Goal: Register for event/course

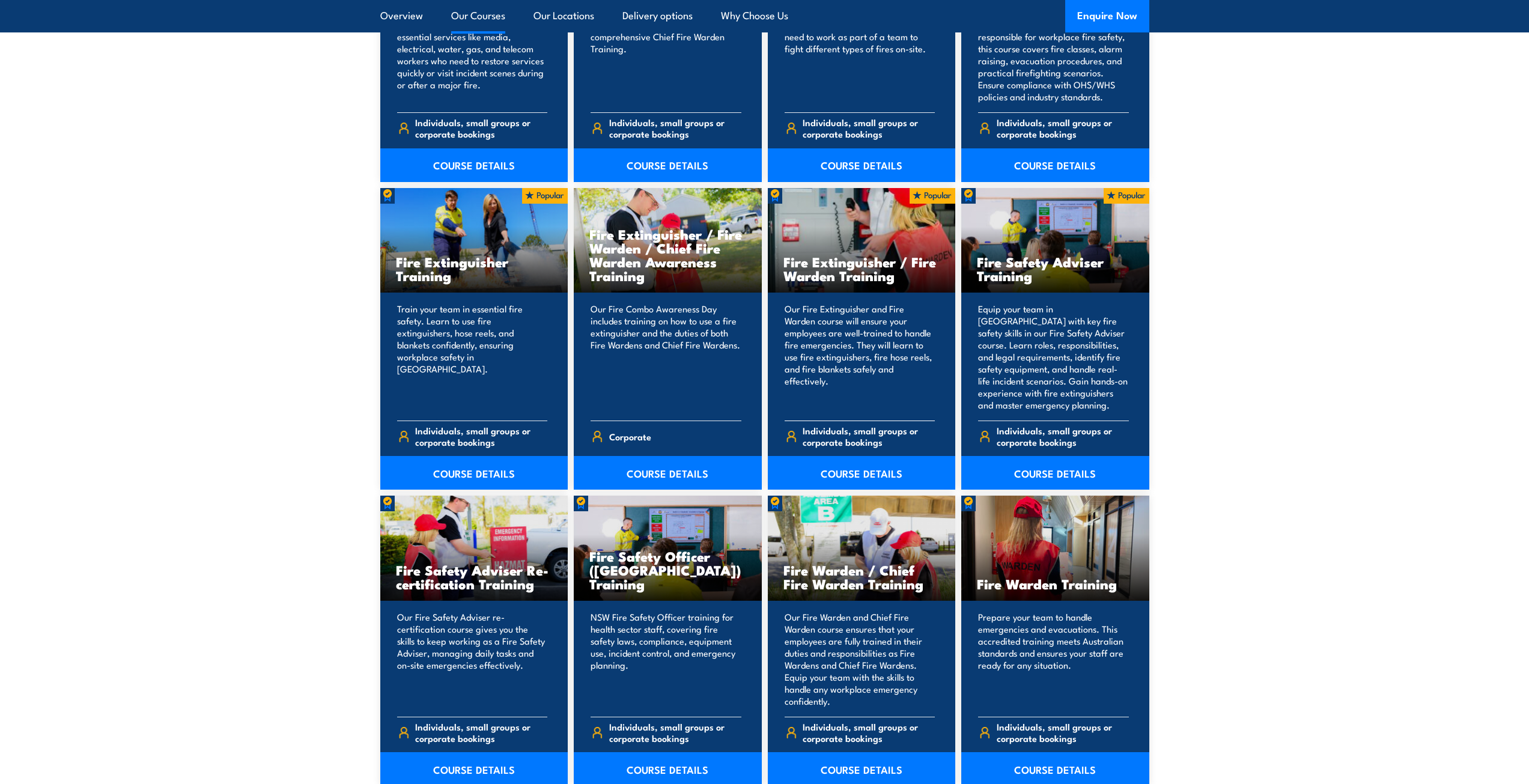
scroll to position [1202, 0]
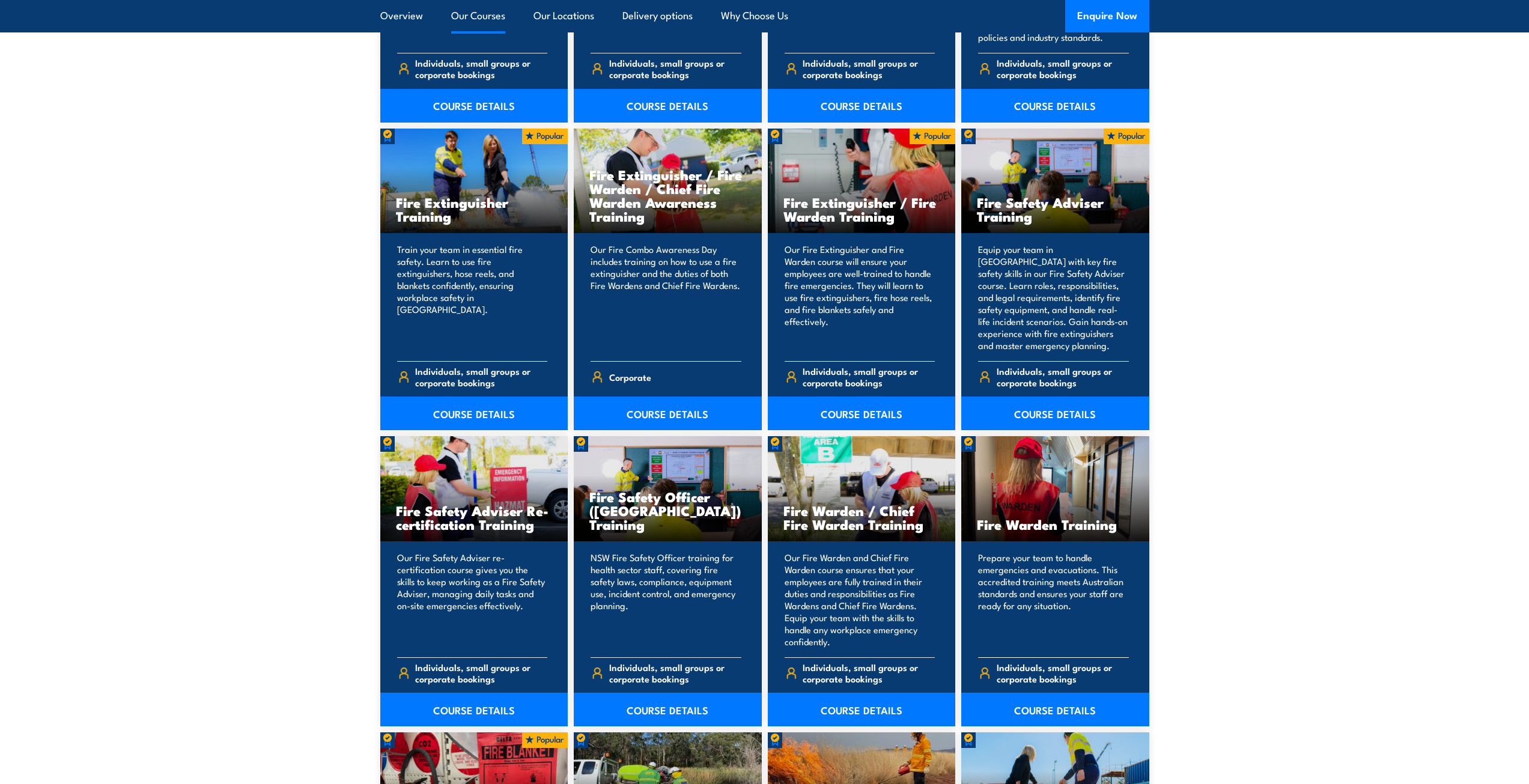
drag, startPoint x: 995, startPoint y: 528, endPoint x: 1058, endPoint y: 591, distance: 89.1
click at [1058, 591] on div "Fire Warden Training Prepare your team to handle emergencies and evacuations. T…" at bounding box center [1055, 581] width 188 height 290
click at [1058, 591] on p "Prepare your team to handle emergencies and evacuations. This accredited traini…" at bounding box center [1053, 599] width 151 height 96
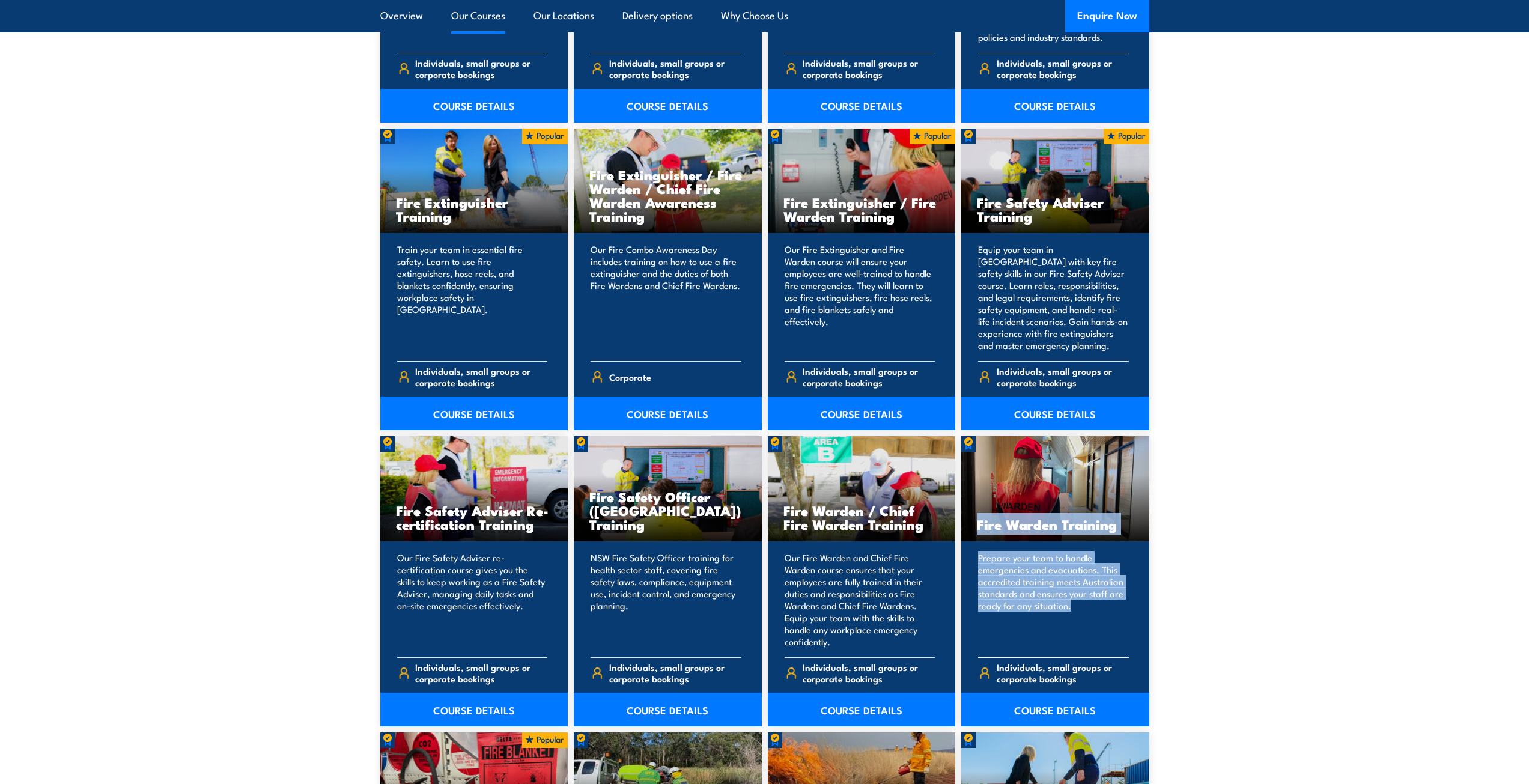
drag, startPoint x: 1070, startPoint y: 608, endPoint x: 971, endPoint y: 529, distance: 126.7
click at [971, 529] on div "Fire Warden Training Prepare your team to handle emergencies and evacuations. T…" at bounding box center [1055, 581] width 188 height 290
click at [1042, 594] on p "Prepare your team to handle emergencies and evacuations. This accredited traini…" at bounding box center [1053, 599] width 151 height 96
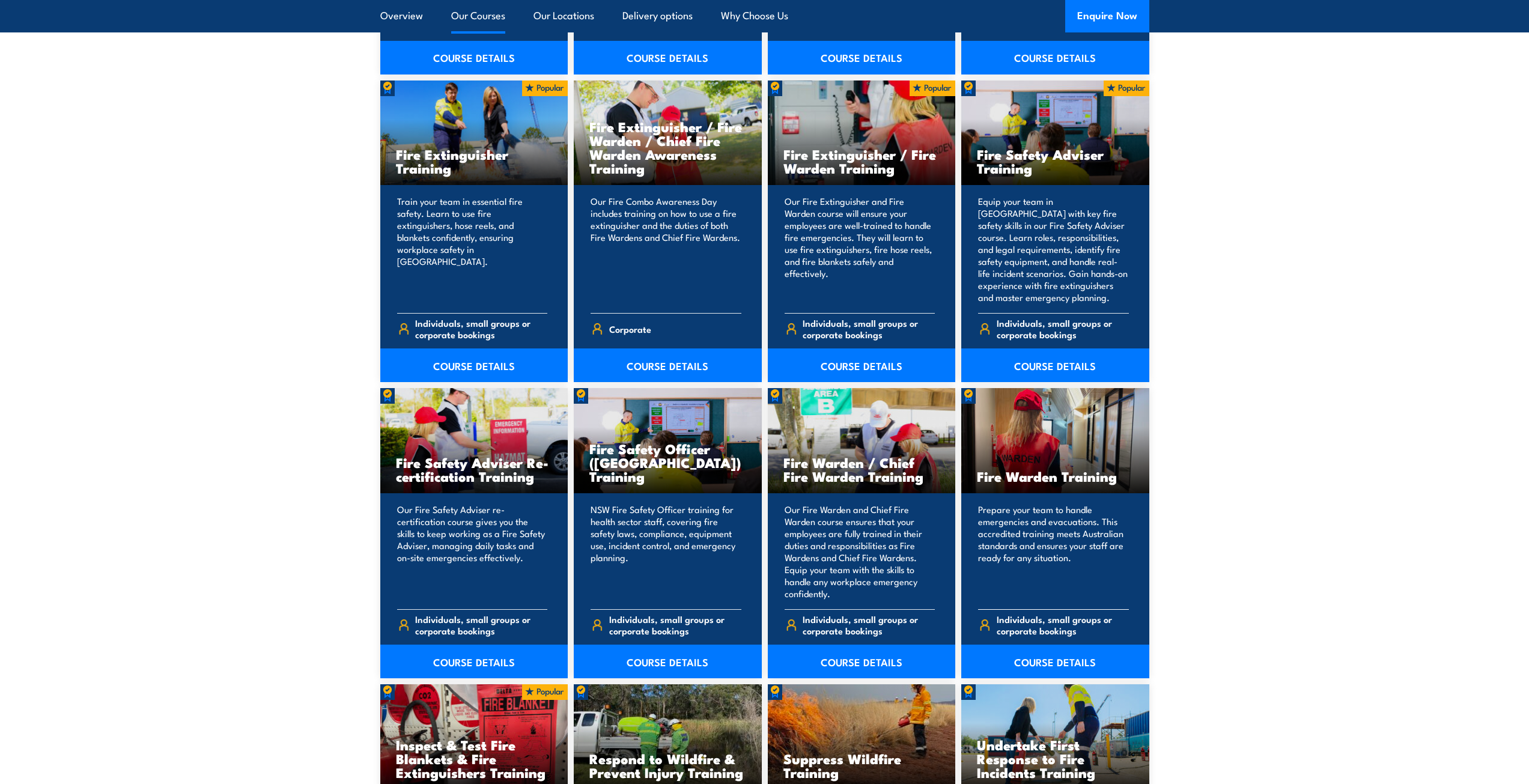
scroll to position [1321, 0]
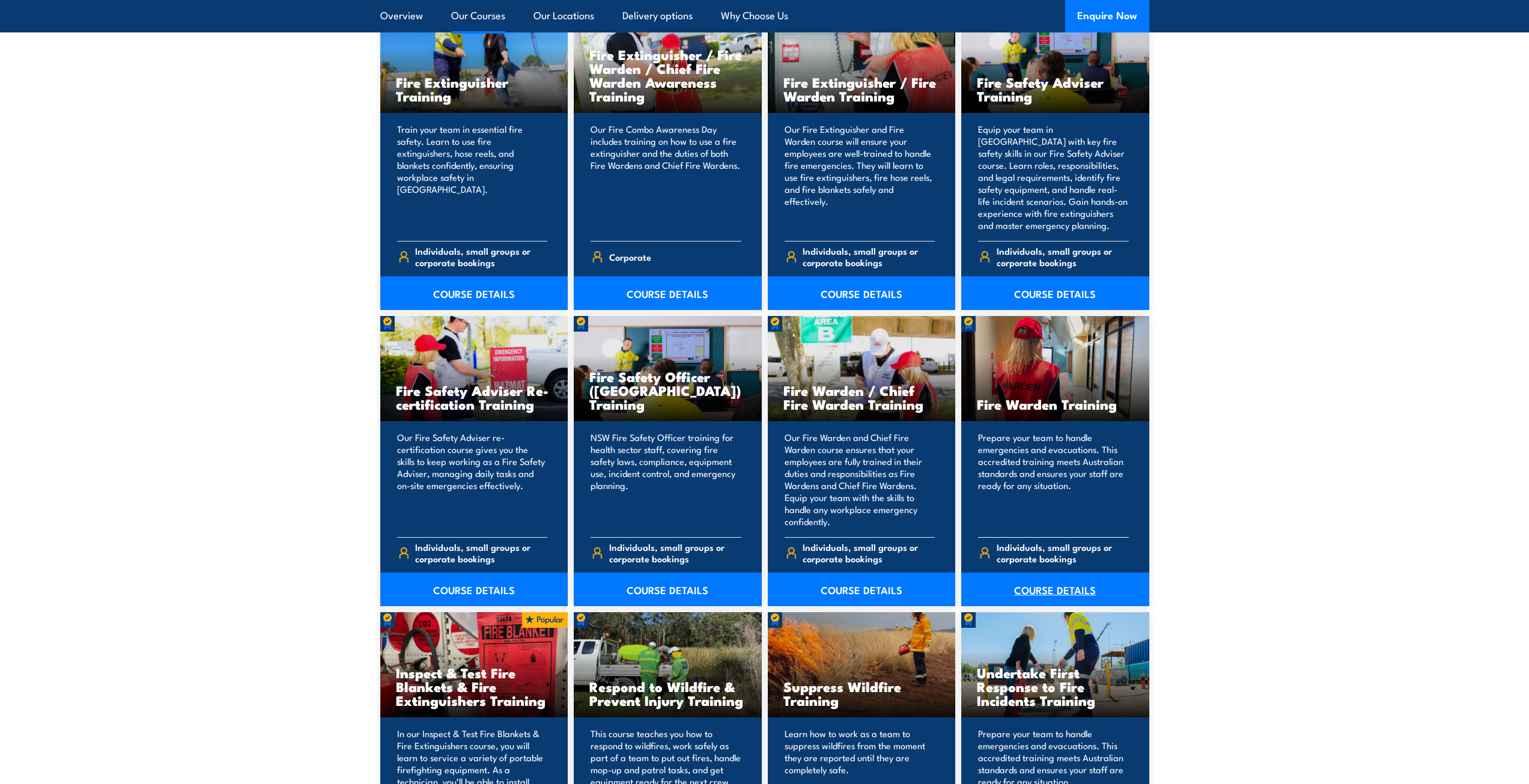
click at [1035, 587] on link "COURSE DETAILS" at bounding box center [1055, 589] width 188 height 33
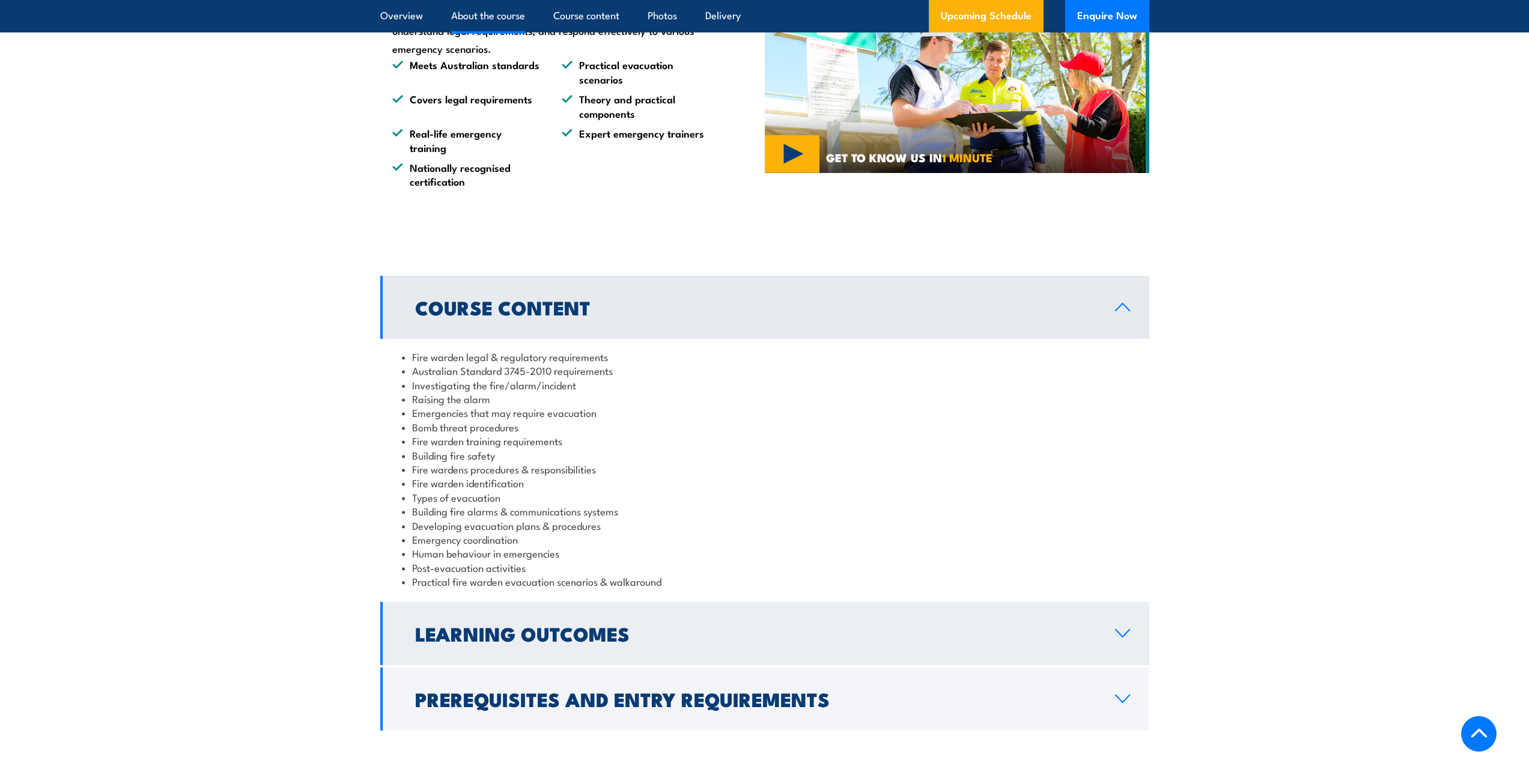
scroll to position [961, 0]
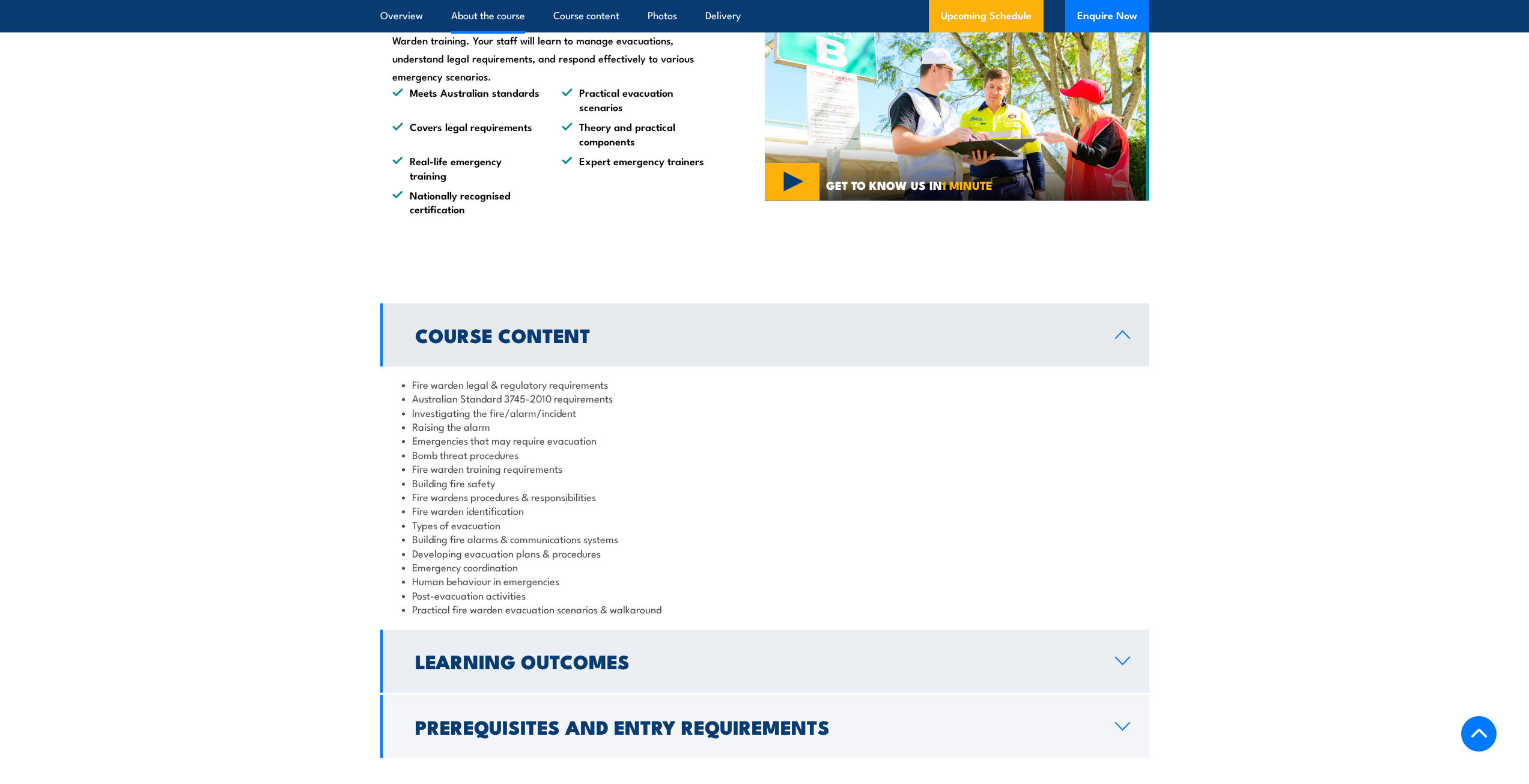
click at [856, 653] on h2 "Learning Outcomes" at bounding box center [756, 661] width 681 height 17
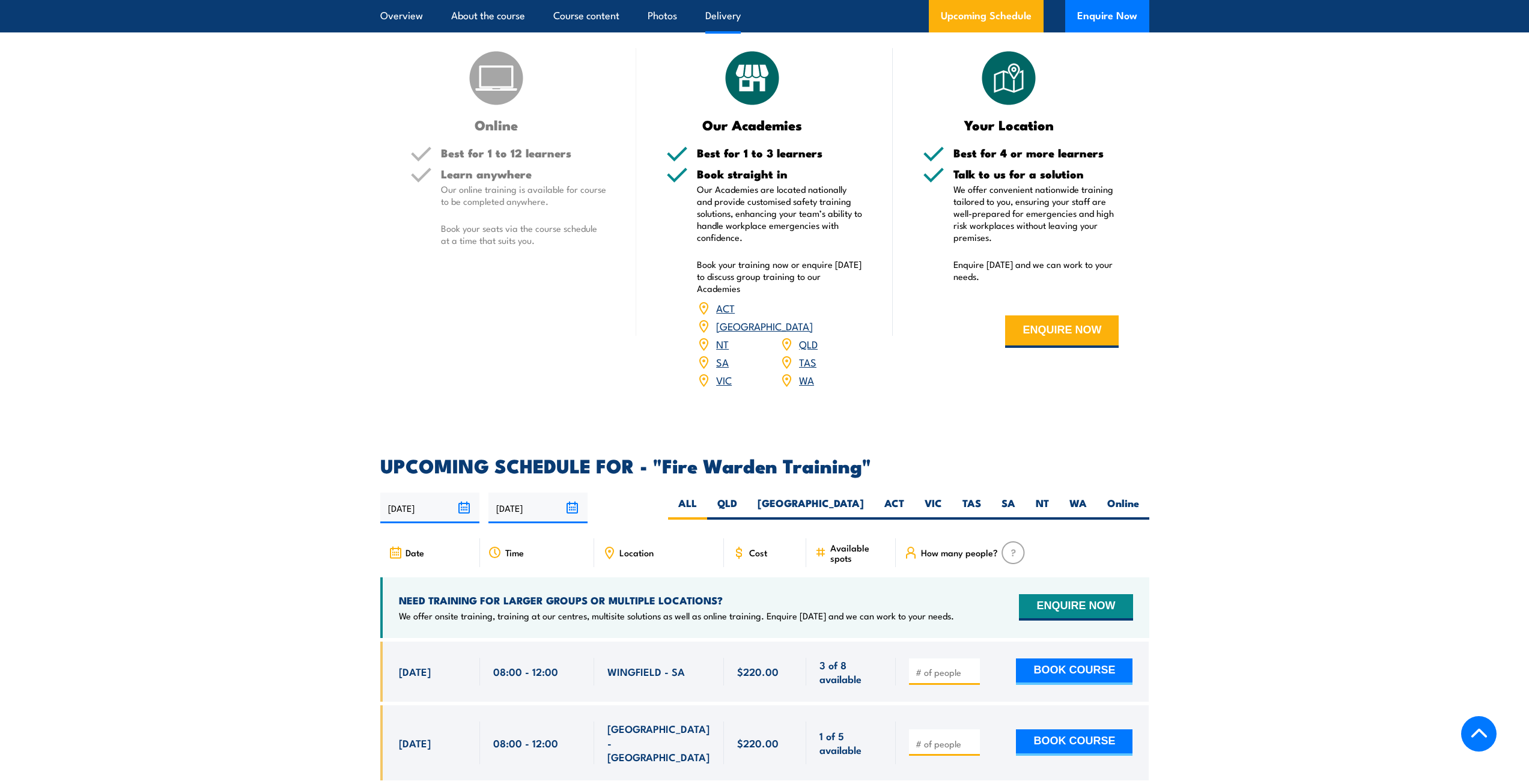
scroll to position [1682, 0]
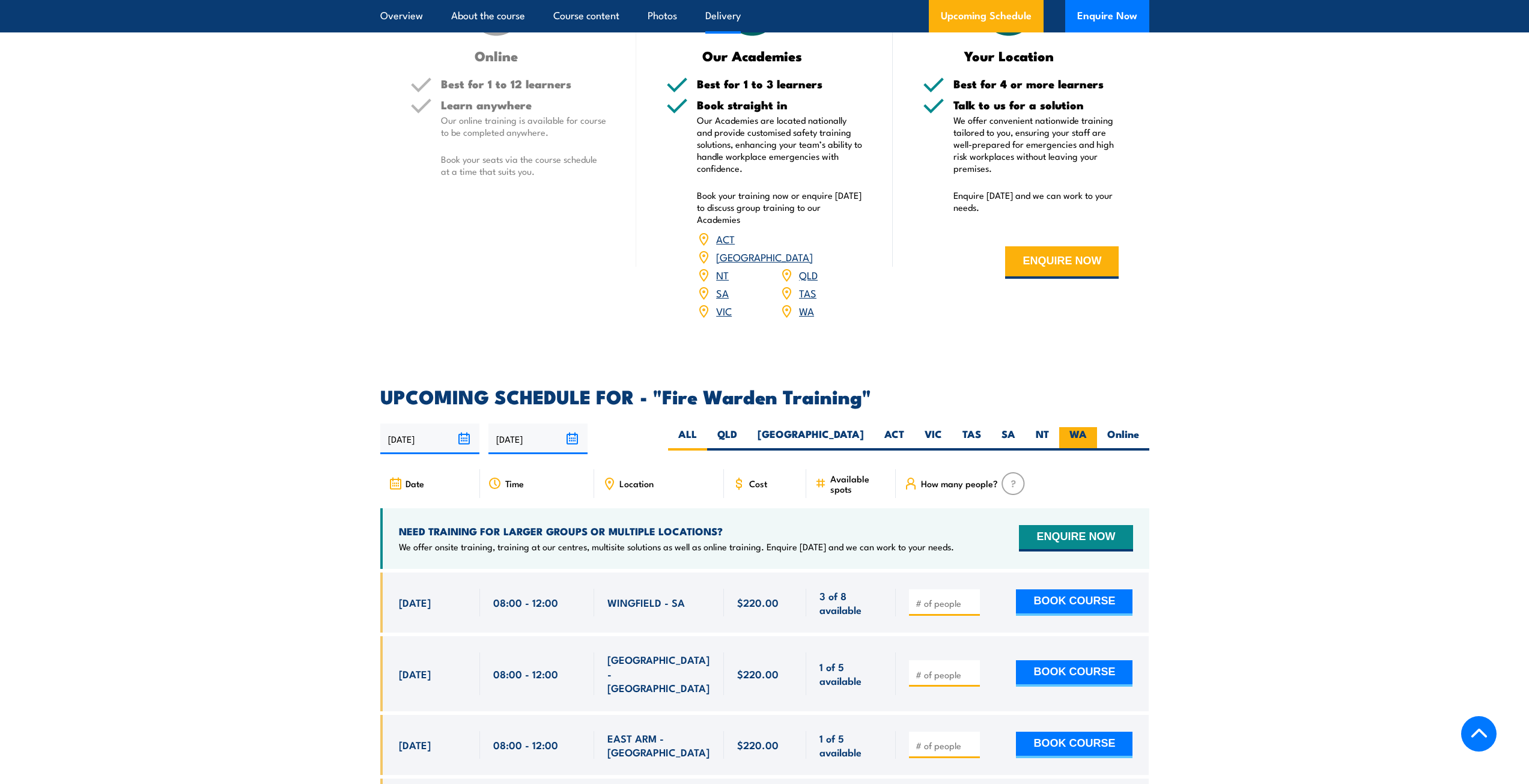
click at [1078, 427] on label "WA" at bounding box center [1078, 439] width 38 height 24
click at [1087, 427] on input "WA" at bounding box center [1090, 431] width 8 height 8
radio input "true"
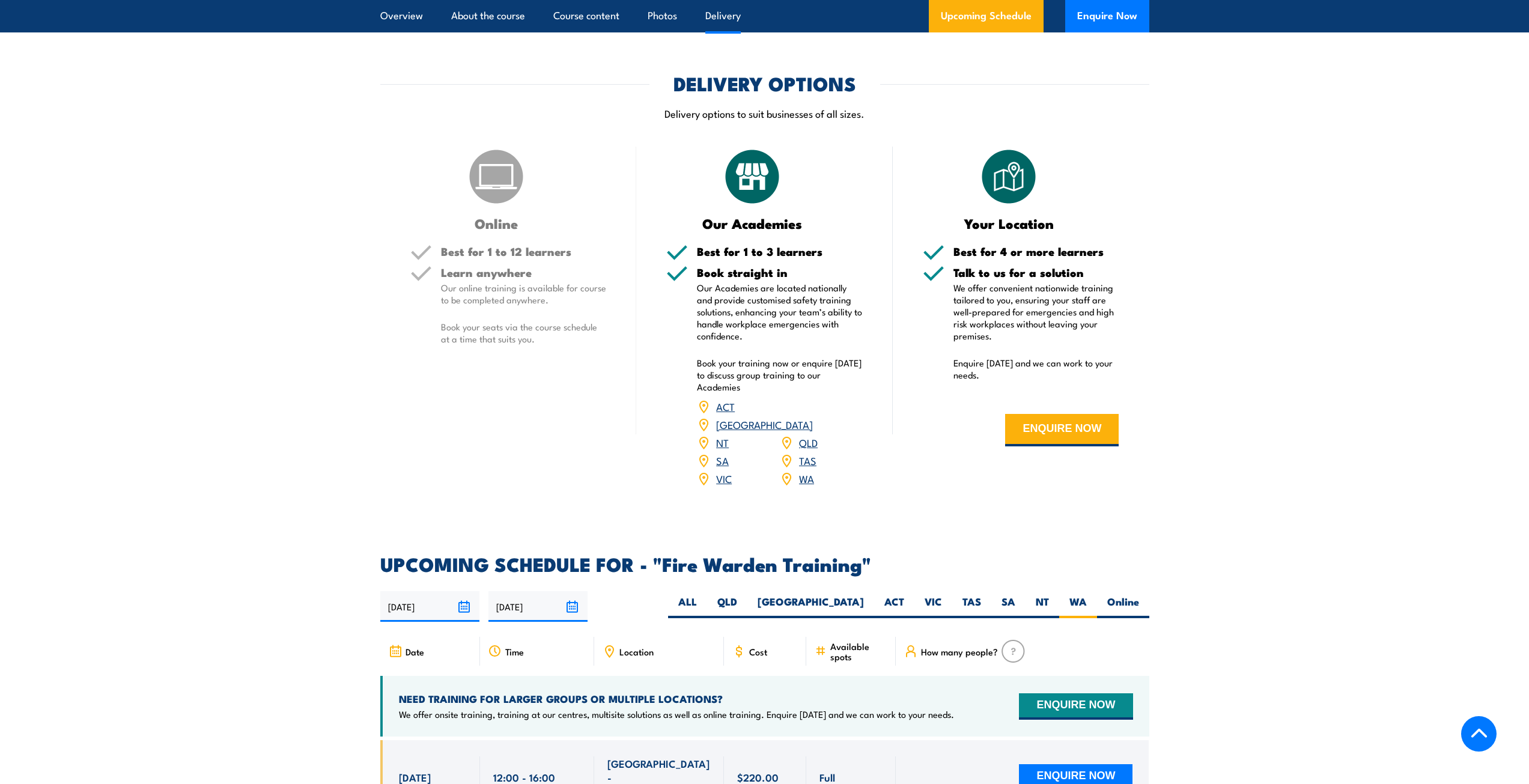
scroll to position [1669, 0]
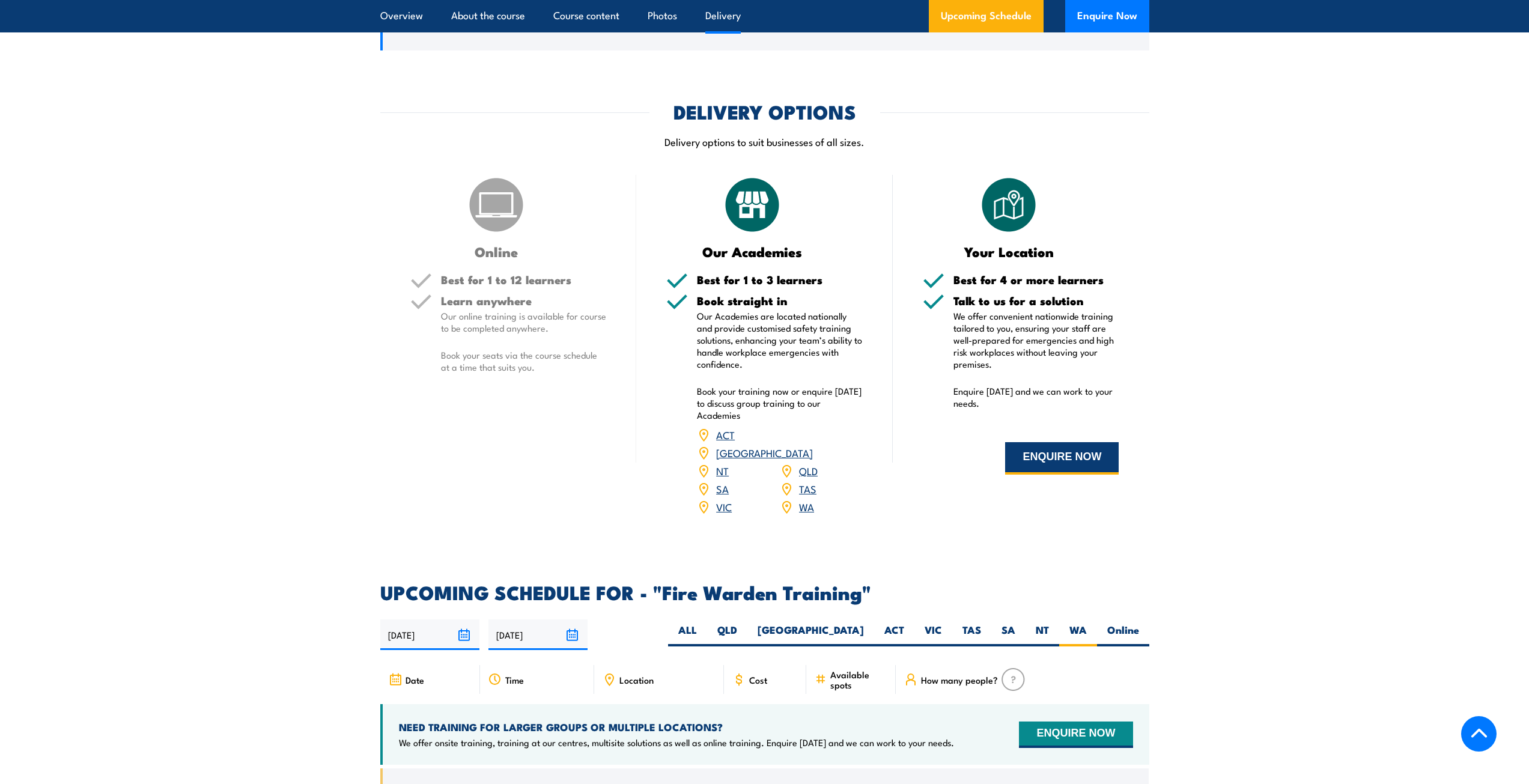
click at [1084, 462] on button "ENQUIRE NOW" at bounding box center [1061, 459] width 114 height 33
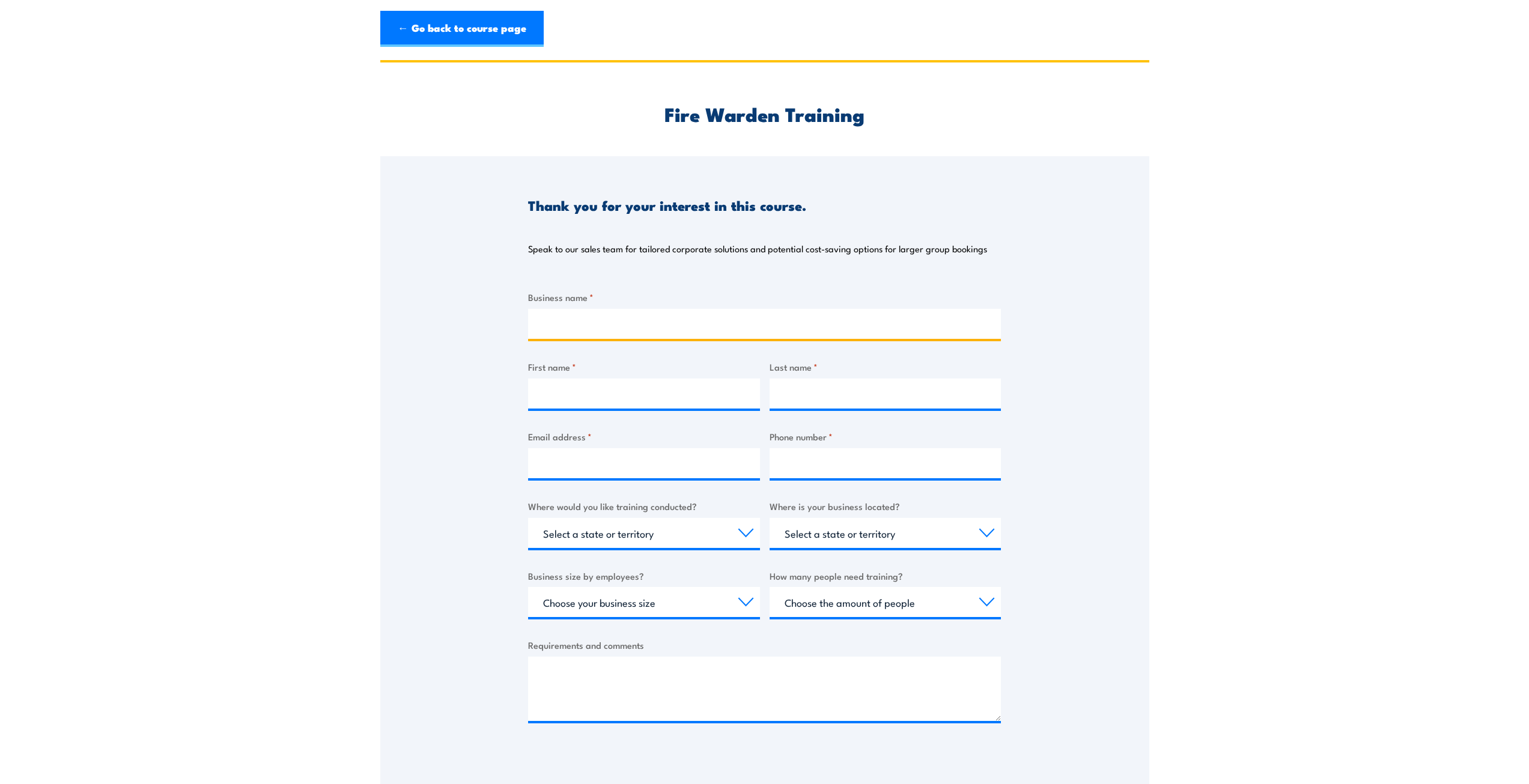
click at [627, 315] on input "Business name *" at bounding box center [765, 324] width 473 height 30
type input "City West Lotteries House"
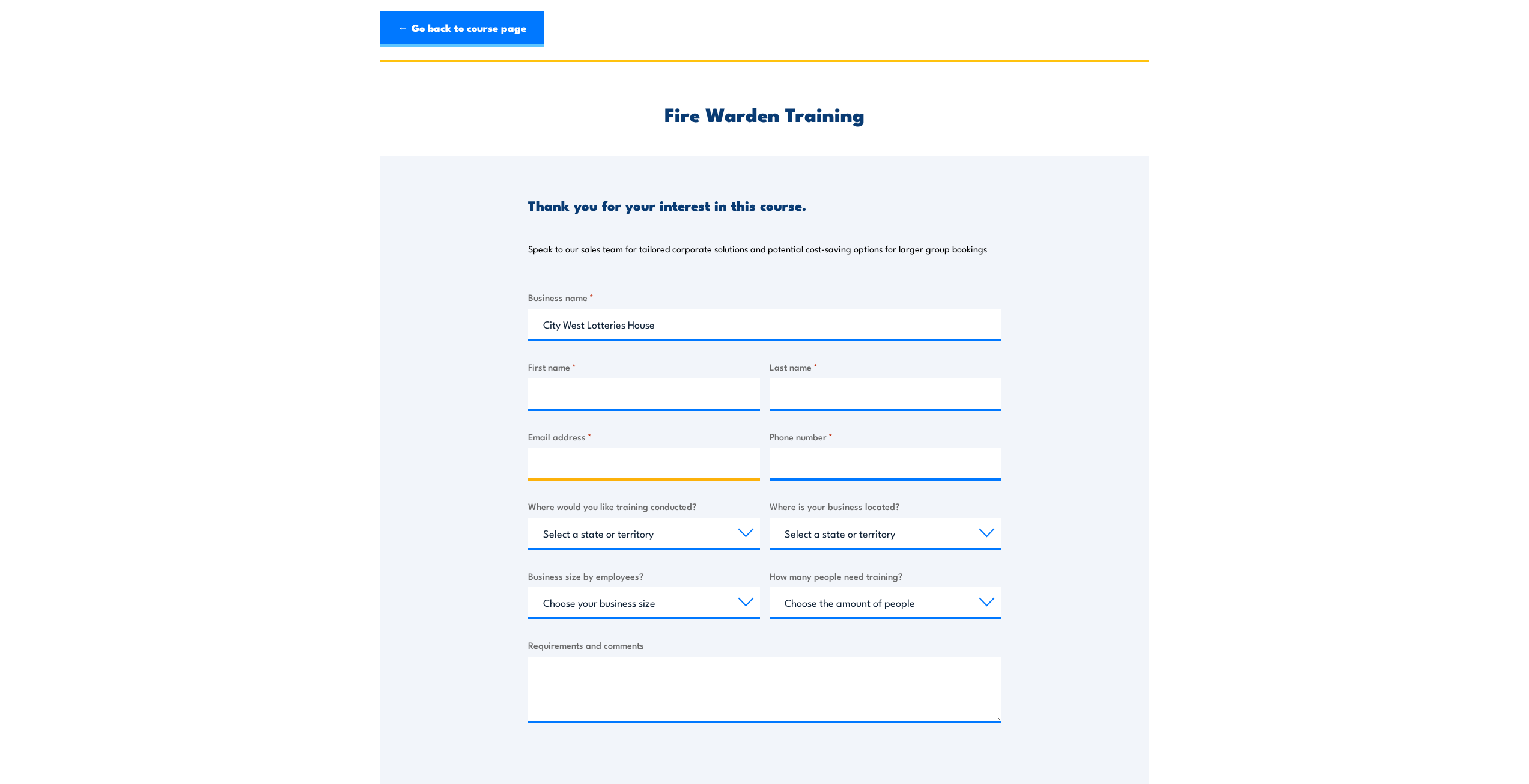
type input "admin@cwlh.org.au"
type input "94207200"
select select "WA"
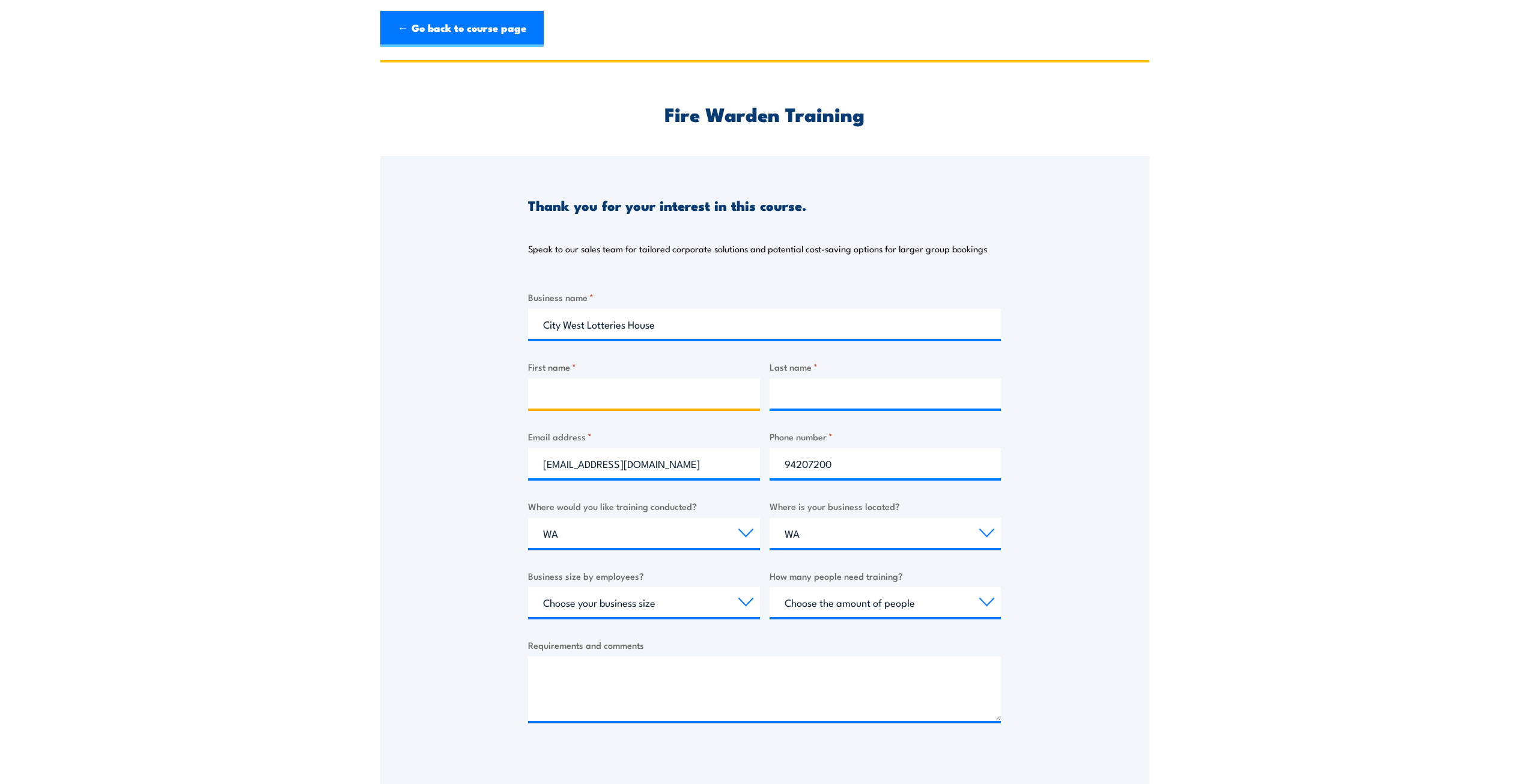
click at [595, 390] on input "First name *" at bounding box center [644, 393] width 232 height 30
type input "f"
type input "Davide"
click at [820, 404] on input "Last name *" at bounding box center [886, 393] width 232 height 30
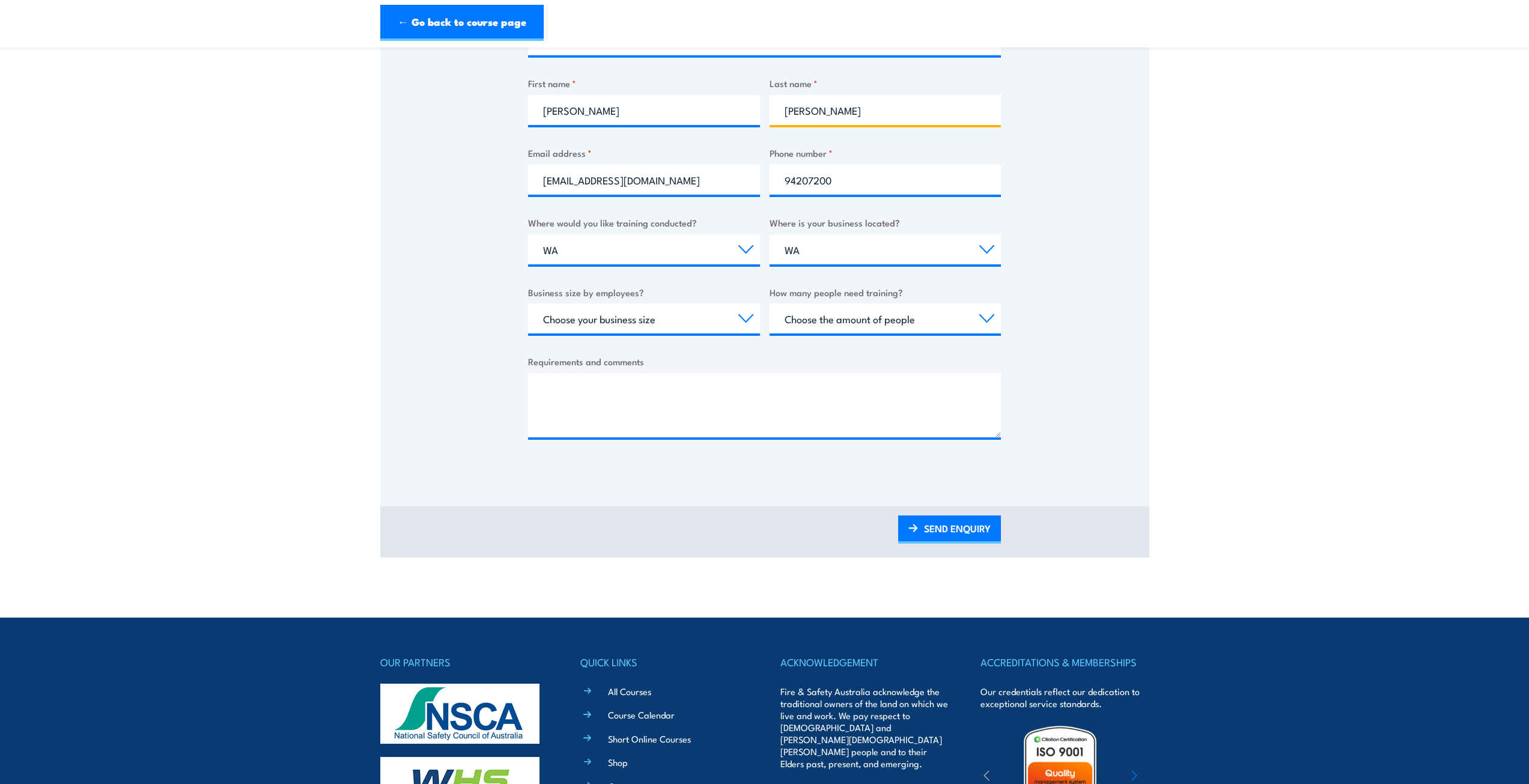
scroll to position [300, 0]
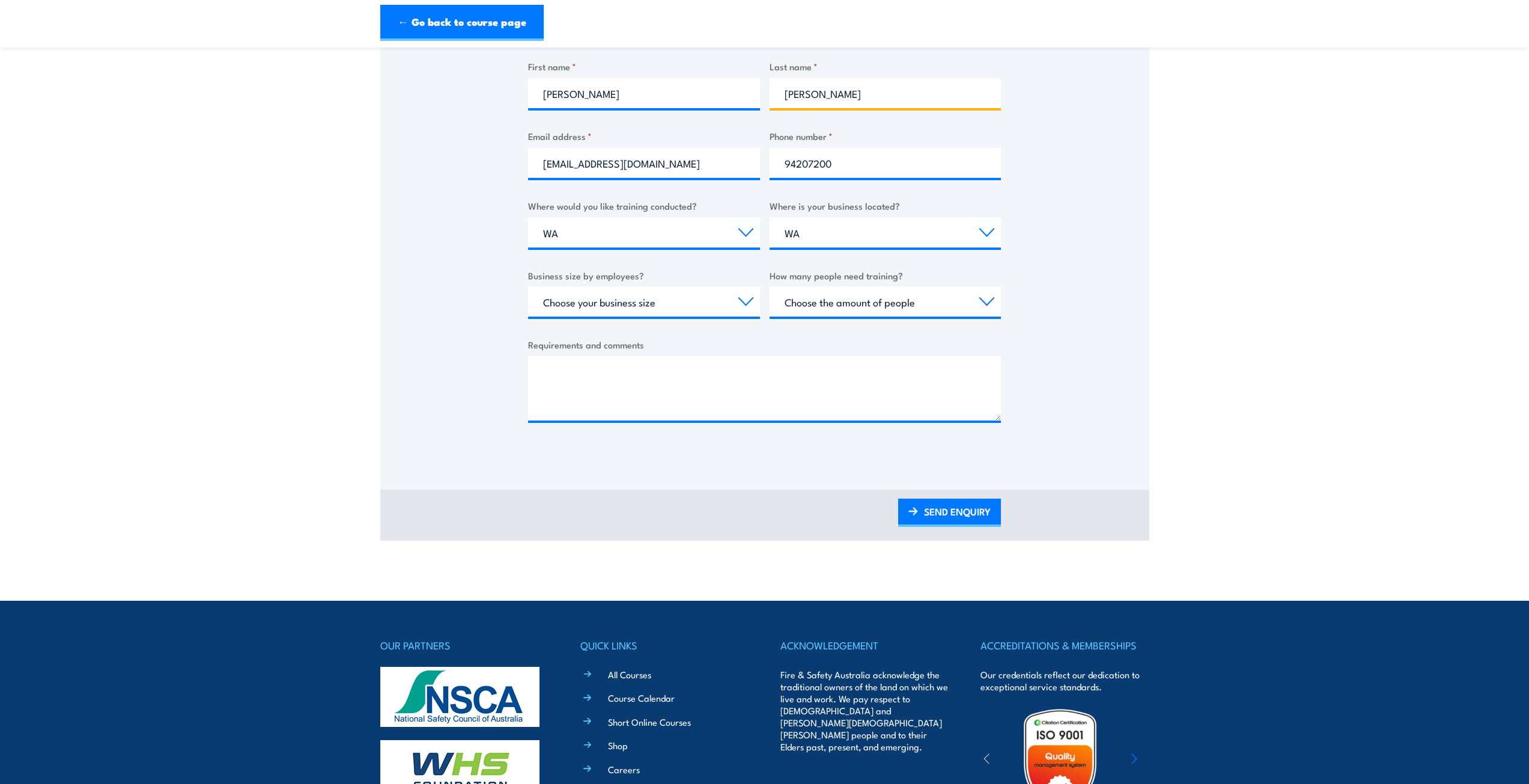
type input "Finaldi-Baratieri"
click at [698, 305] on select "Choose your business size 1 to 19 20 to 199 200+" at bounding box center [644, 302] width 232 height 30
select select "1 to 19"
click at [528, 287] on select "Choose your business size 1 to 19 20 to 199 200+" at bounding box center [644, 302] width 232 height 30
click at [814, 305] on select "Choose the amount of people 1 to 4 5 to 19 20+" at bounding box center [886, 302] width 232 height 30
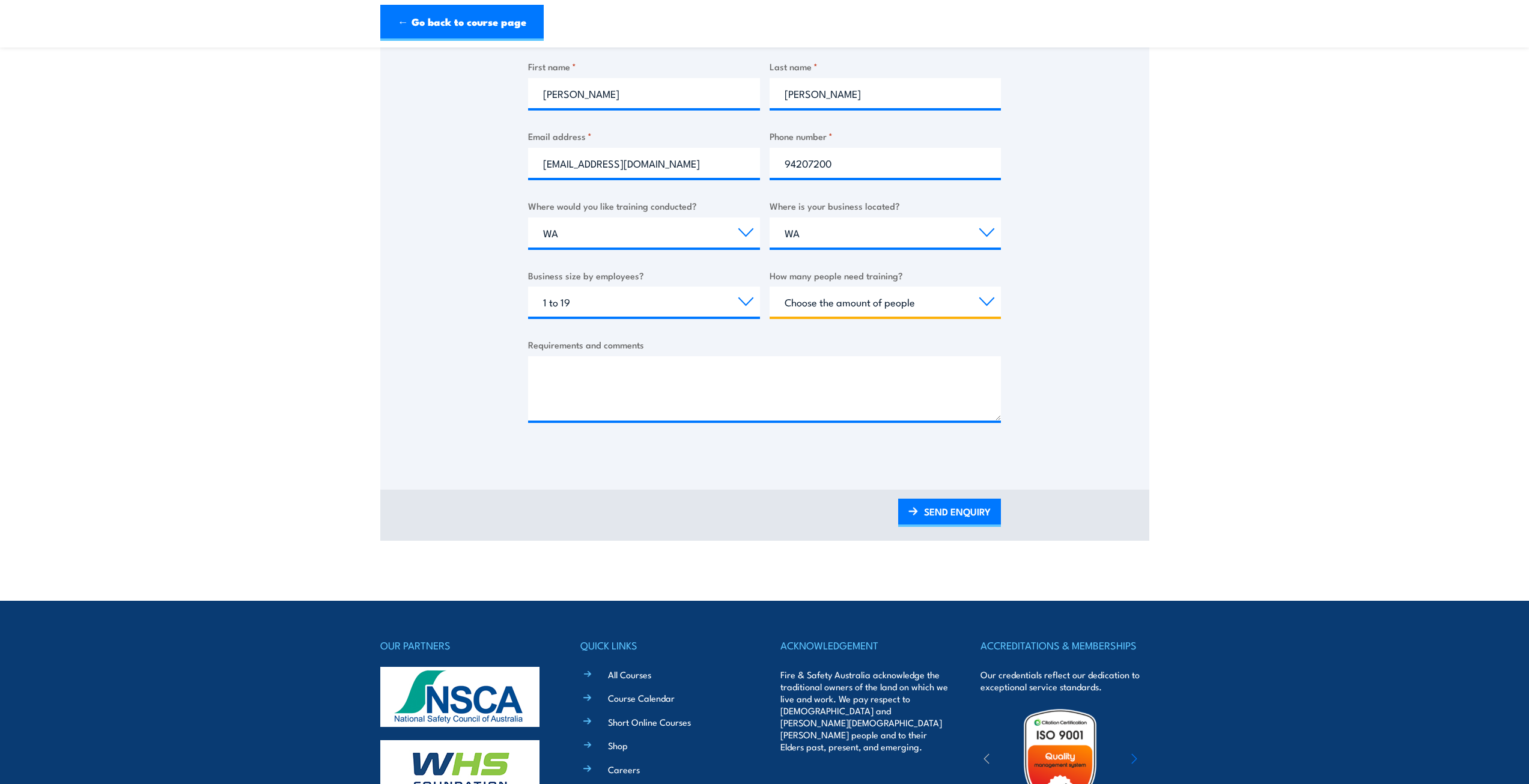
select select "5 to 19"
click at [770, 287] on select "Choose the amount of people 1 to 4 5 to 19 20+" at bounding box center [886, 302] width 232 height 30
click at [694, 308] on select "Choose your business size 1 to 19 20 to 199 200+" at bounding box center [644, 302] width 232 height 30
click at [528, 287] on select "Choose your business size 1 to 19 20 to 199 200+" at bounding box center [644, 302] width 232 height 30
click at [643, 312] on select "Choose your business size 1 to 19 20 to 199 200+" at bounding box center [644, 302] width 232 height 30
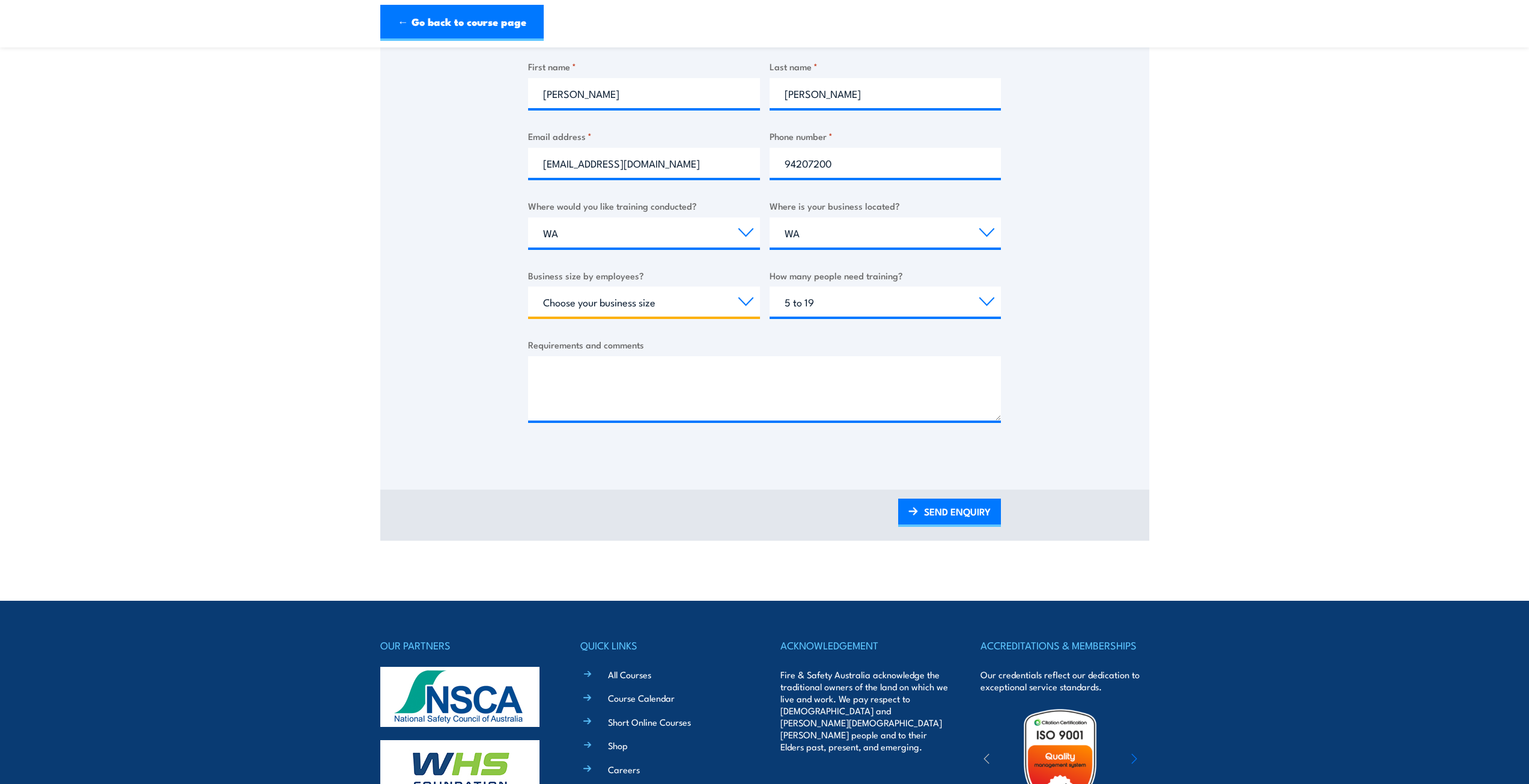
select select "20 to 199"
click at [528, 287] on select "Choose your business size 1 to 19 20 to 199 200+" at bounding box center [644, 302] width 232 height 30
click at [621, 363] on textarea "Requirements and comments" at bounding box center [765, 388] width 473 height 64
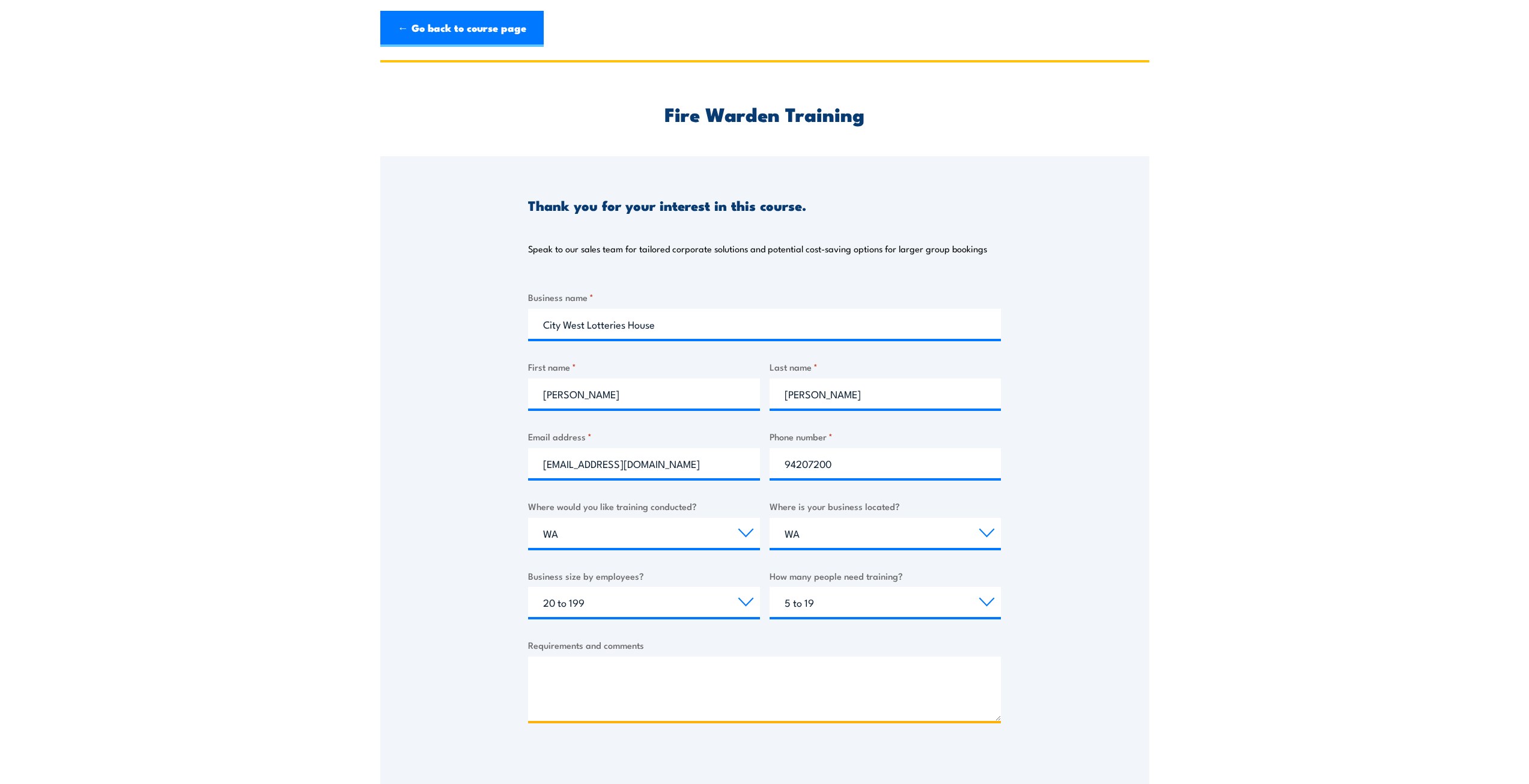
scroll to position [360, 0]
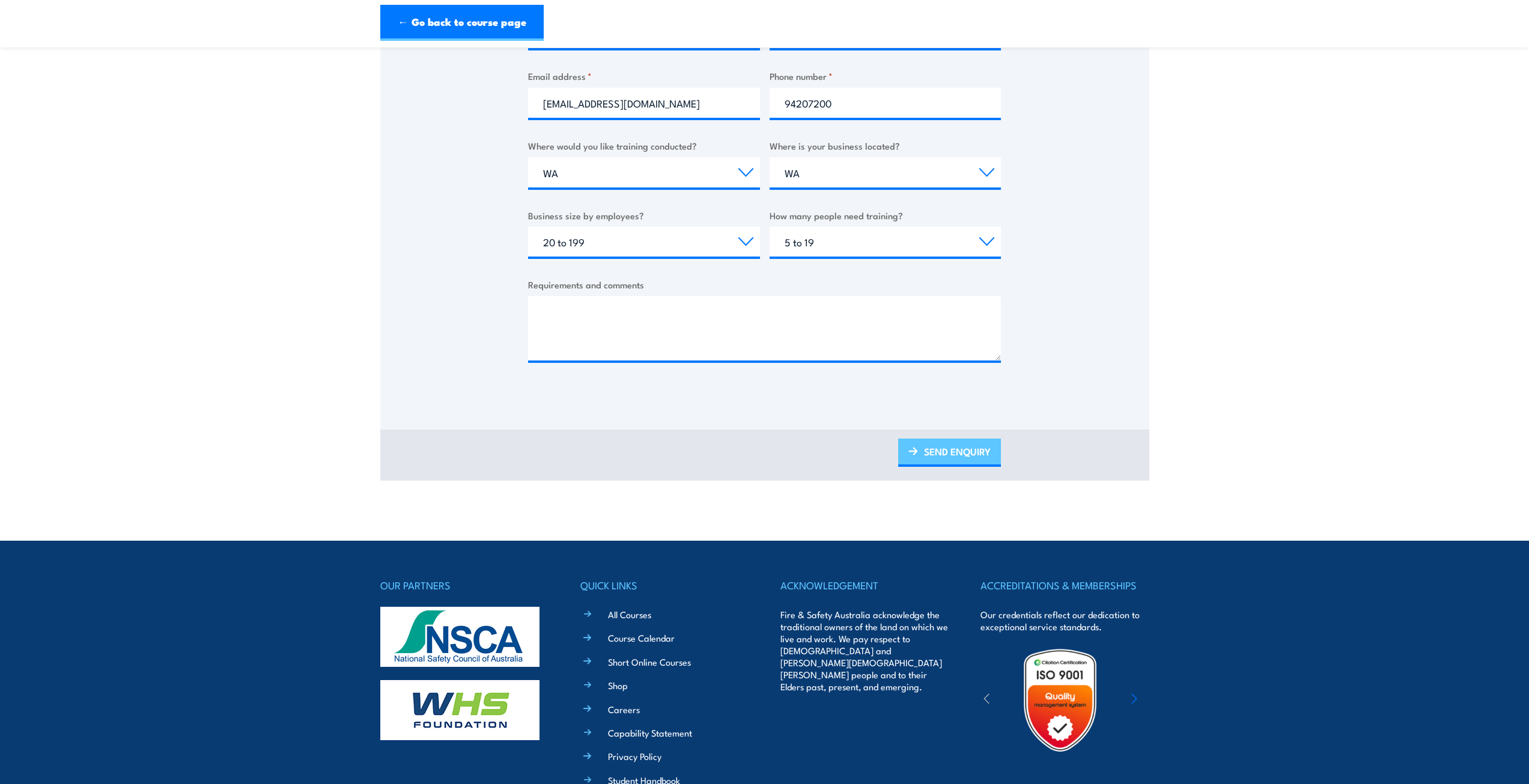
click at [941, 456] on link "SEND ENQUIRY" at bounding box center [950, 453] width 103 height 28
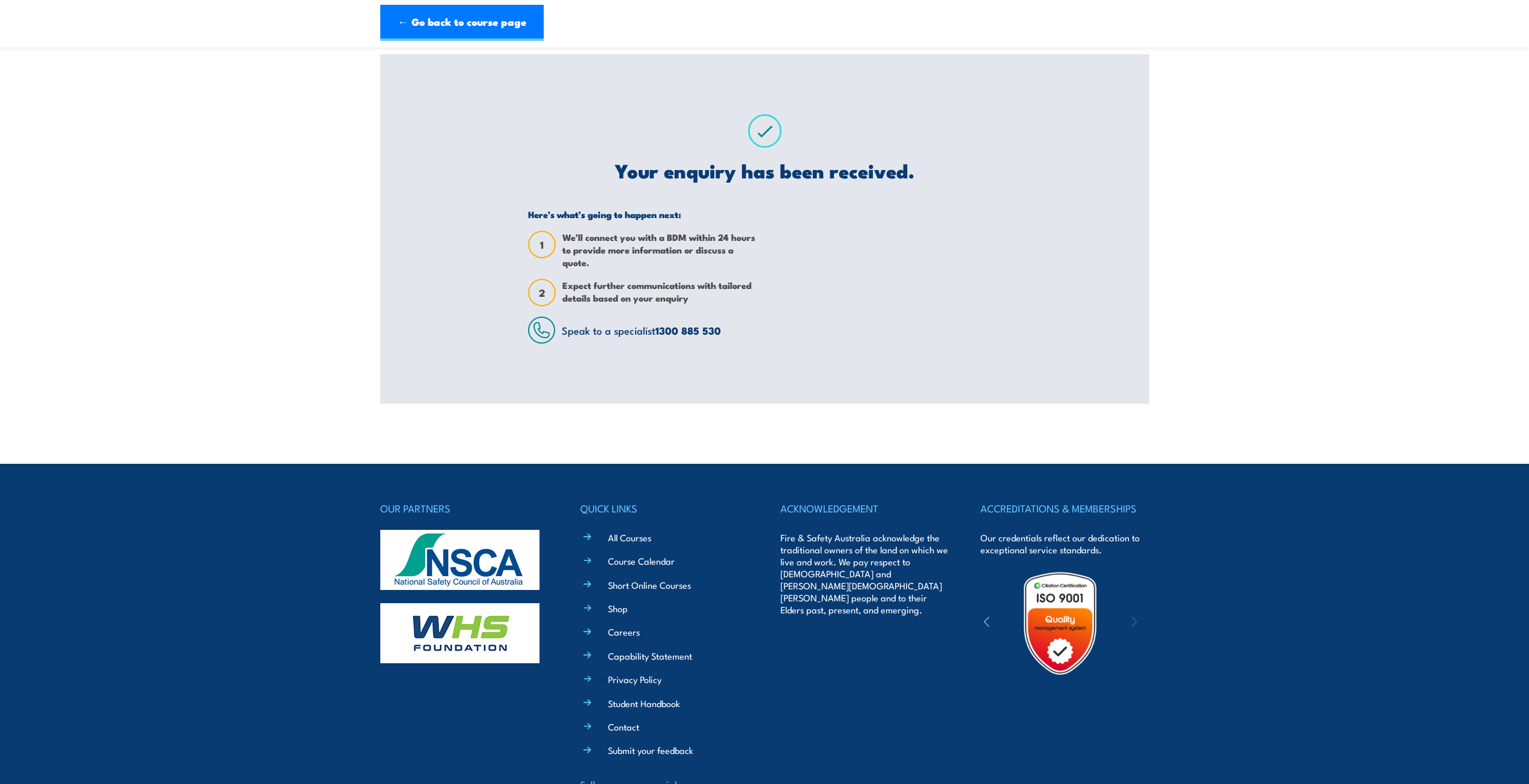
scroll to position [0, 0]
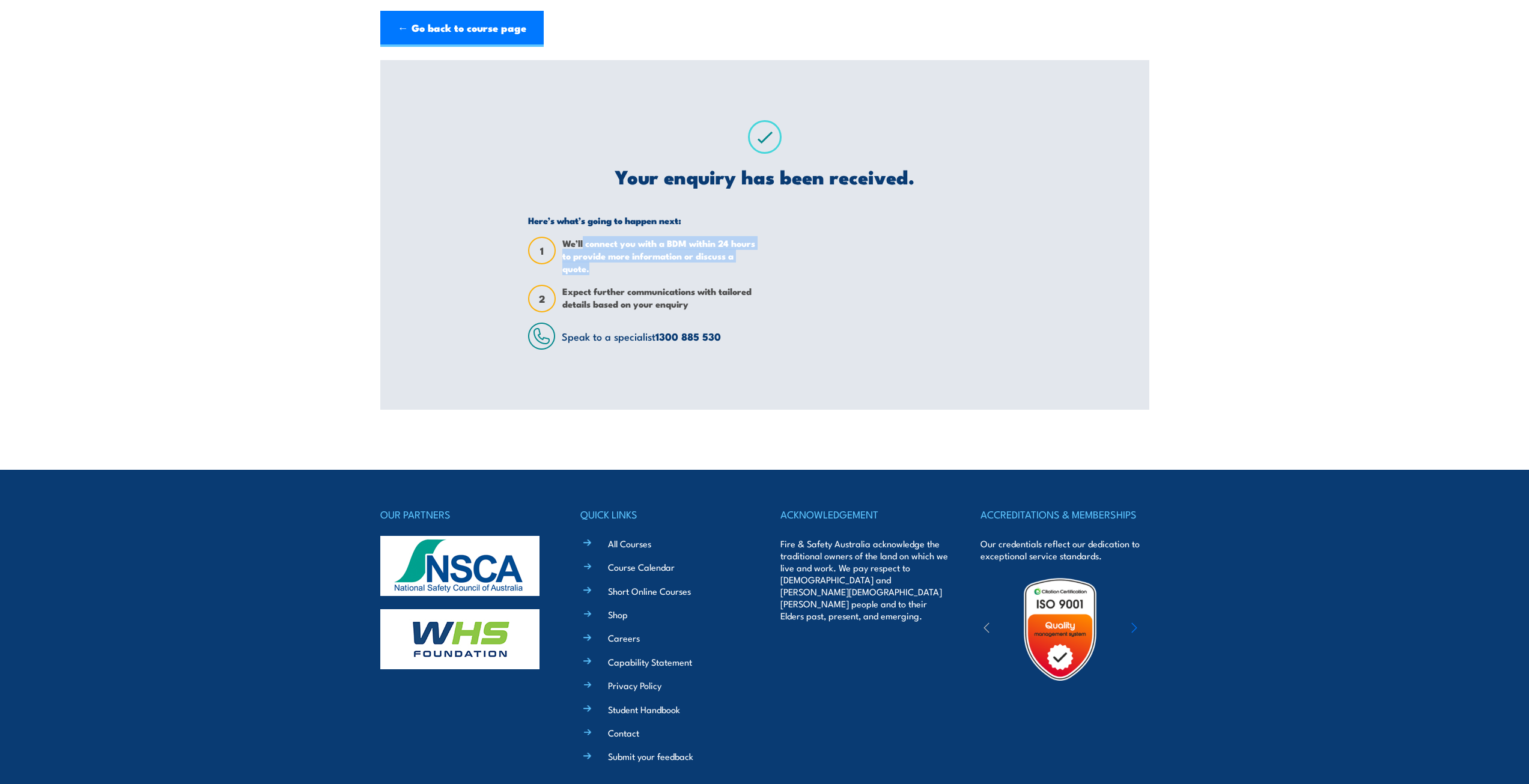
drag, startPoint x: 583, startPoint y: 243, endPoint x: 670, endPoint y: 270, distance: 91.1
click at [670, 270] on span "We’ll connect you with a BDM within 24 hours to provide more information or dis…" at bounding box center [659, 256] width 193 height 38
click at [670, 279] on div "Here’s what’s going to happen next: 1 We’ll connect you with a BDM within 24 ho…" at bounding box center [642, 282] width 227 height 135
drag, startPoint x: 587, startPoint y: 264, endPoint x: 650, endPoint y: 310, distance: 78.0
click at [650, 310] on div "Here’s what’s going to happen next: 1 We’ll connect you with a BDM within 24 ho…" at bounding box center [642, 282] width 227 height 135
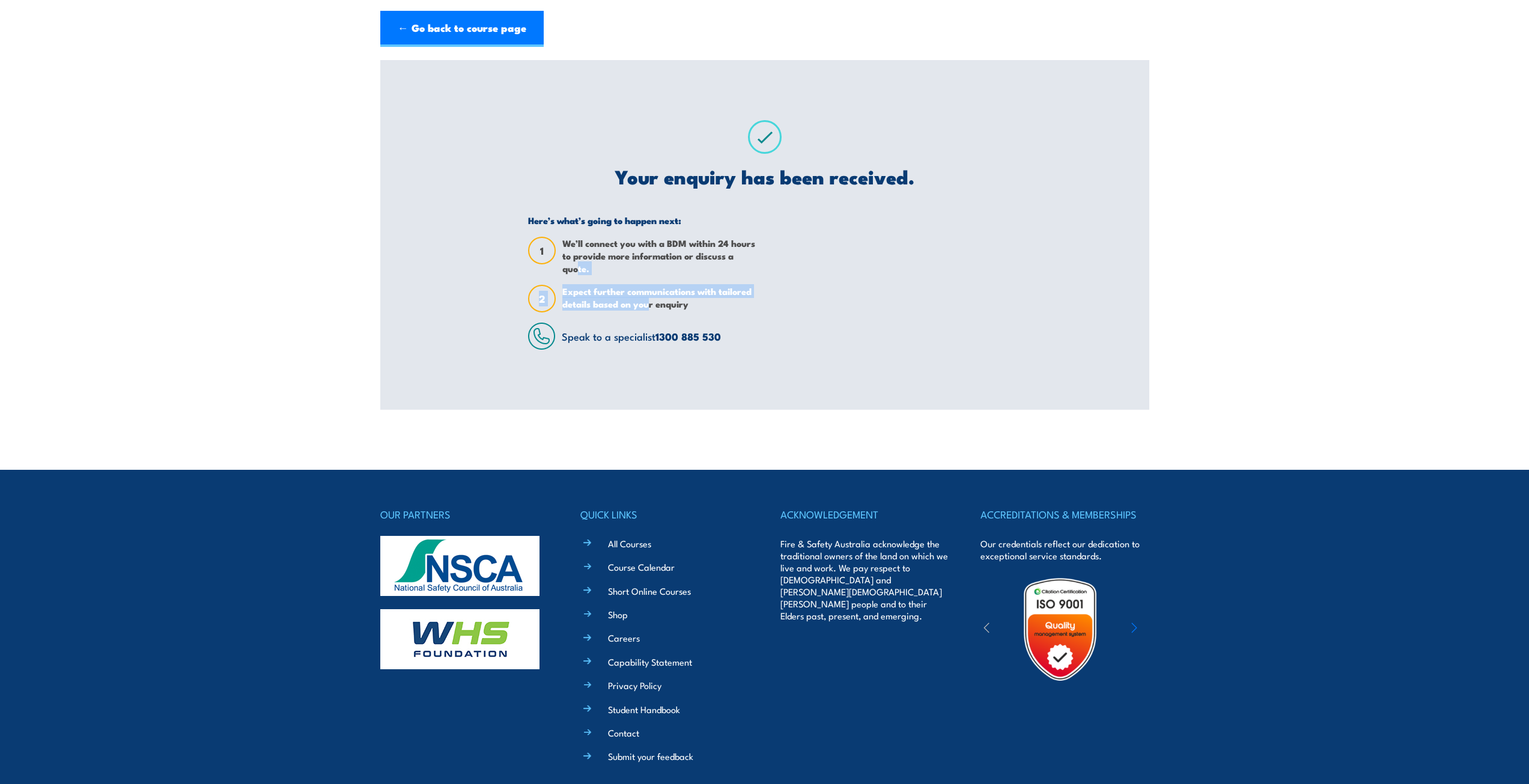
click at [650, 310] on span "Expect further communications with tailored details based on your enquiry" at bounding box center [659, 298] width 193 height 27
